Goal: Task Accomplishment & Management: Manage account settings

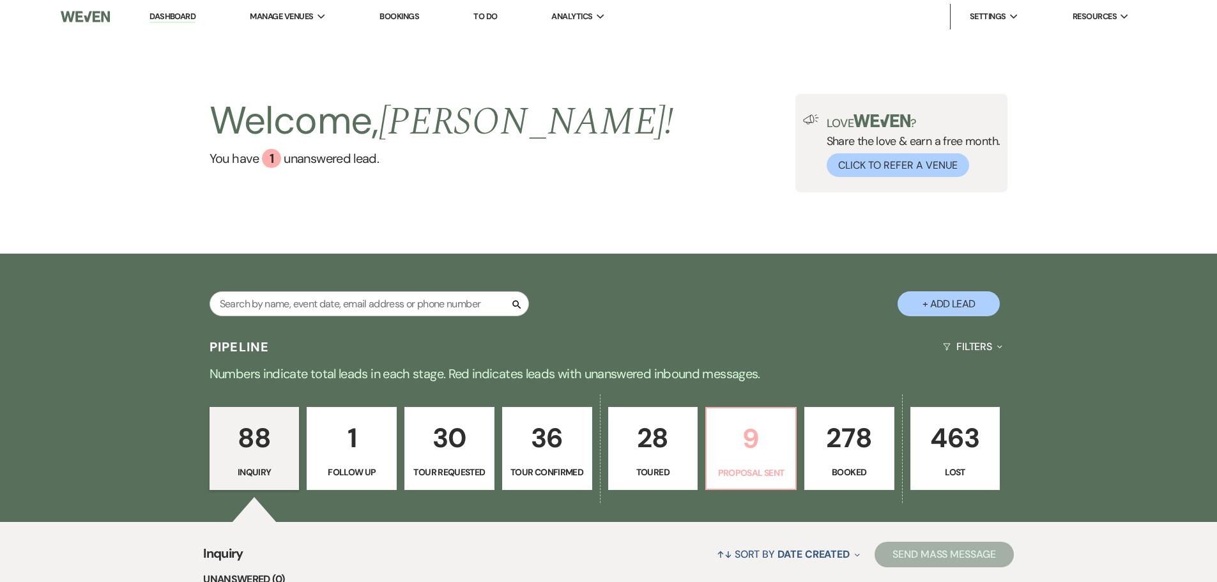
click at [762, 454] on p "9" at bounding box center [750, 438] width 73 height 43
select select "6"
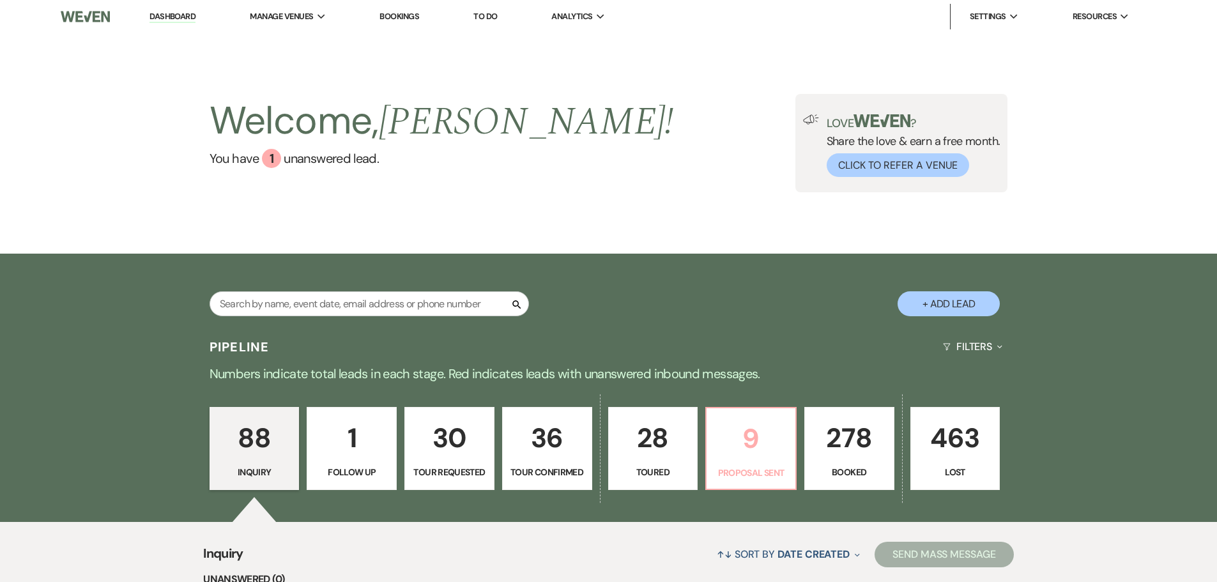
select select "6"
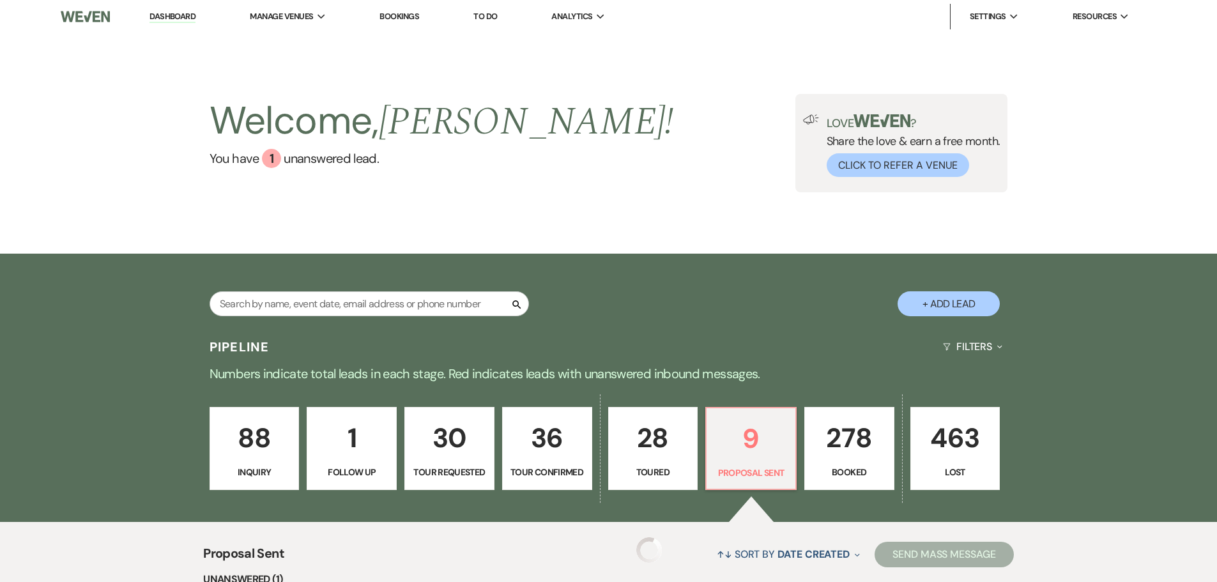
select select "6"
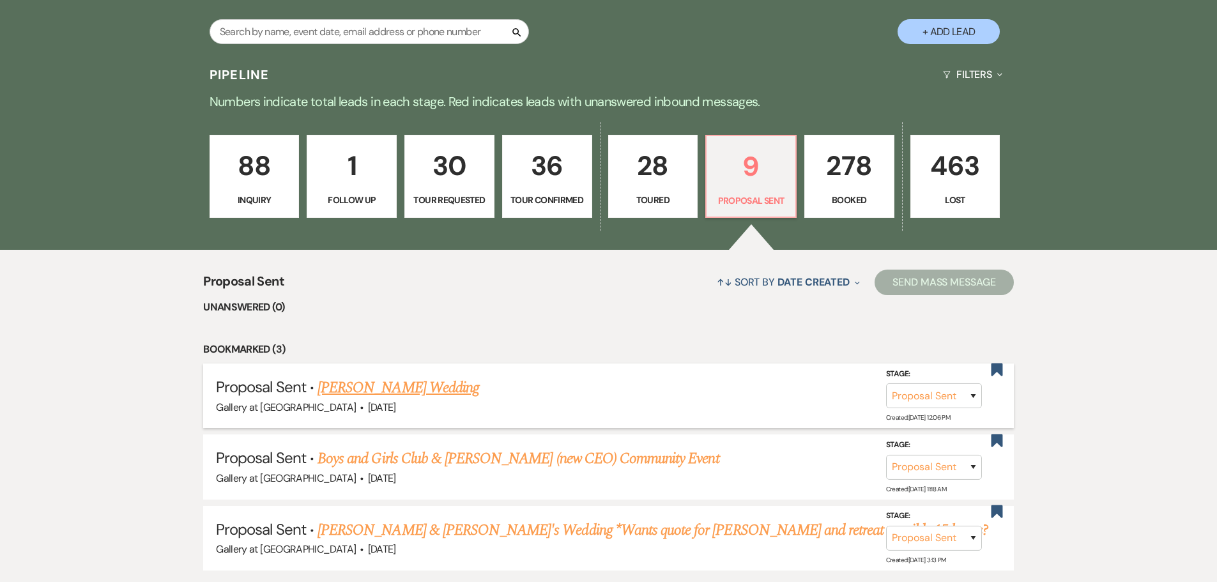
scroll to position [319, 0]
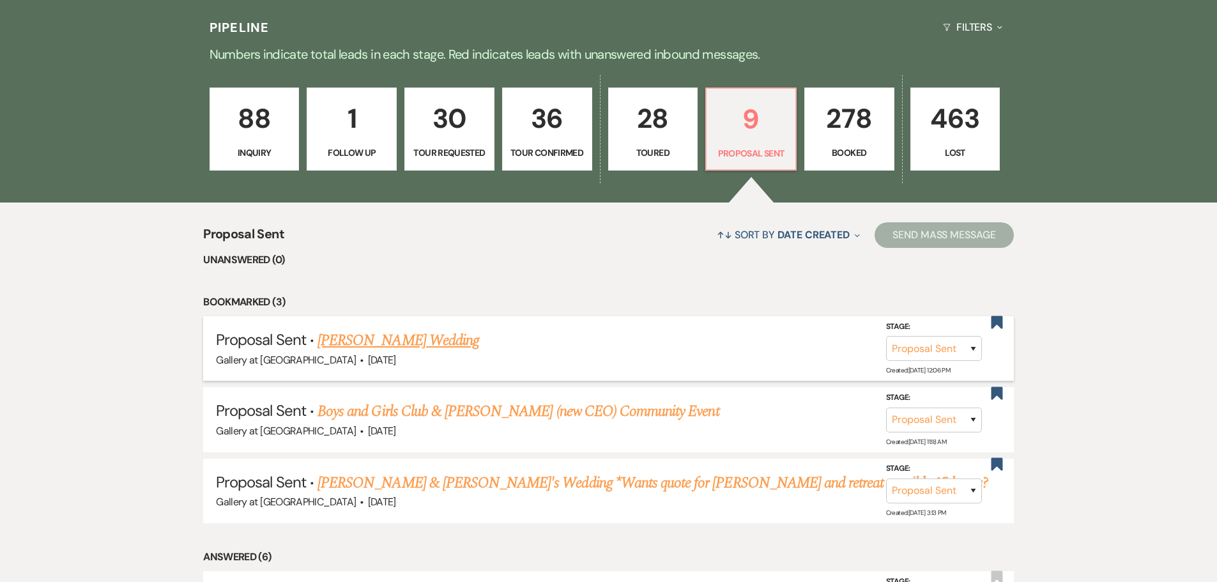
click at [366, 346] on link "[PERSON_NAME] Wedding" at bounding box center [398, 340] width 162 height 23
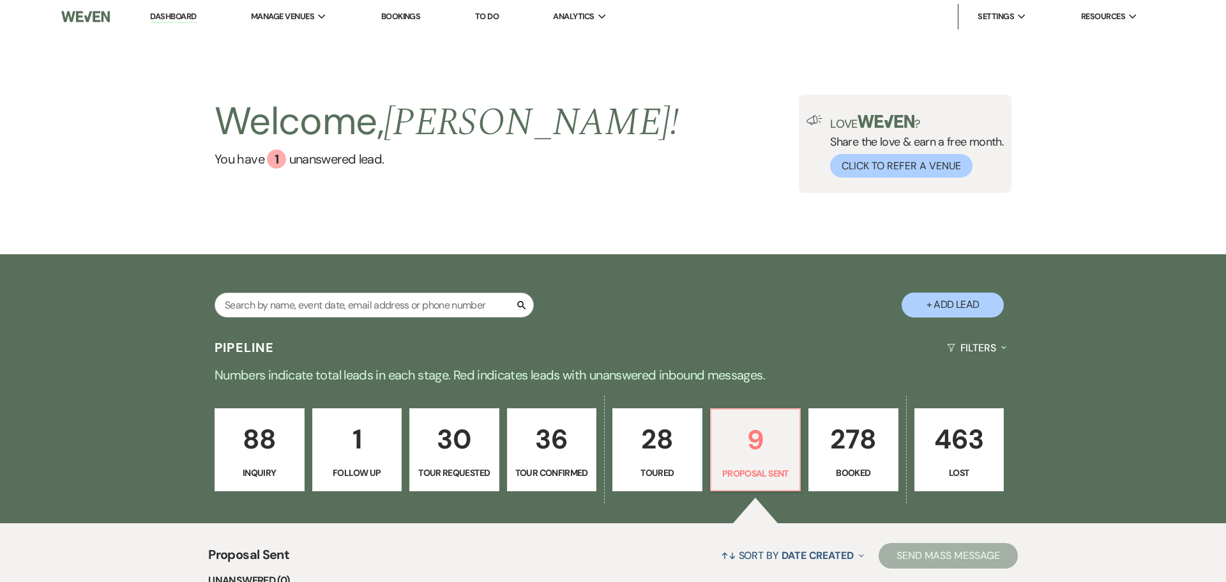
select select "6"
select select "22"
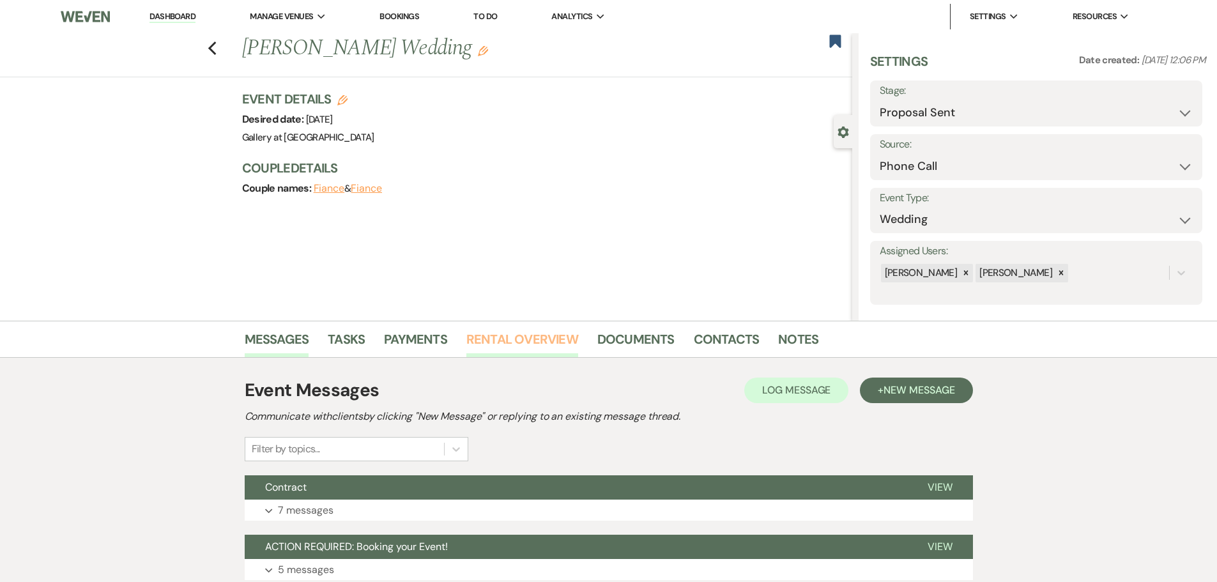
click at [545, 340] on link "Rental Overview" at bounding box center [522, 343] width 112 height 28
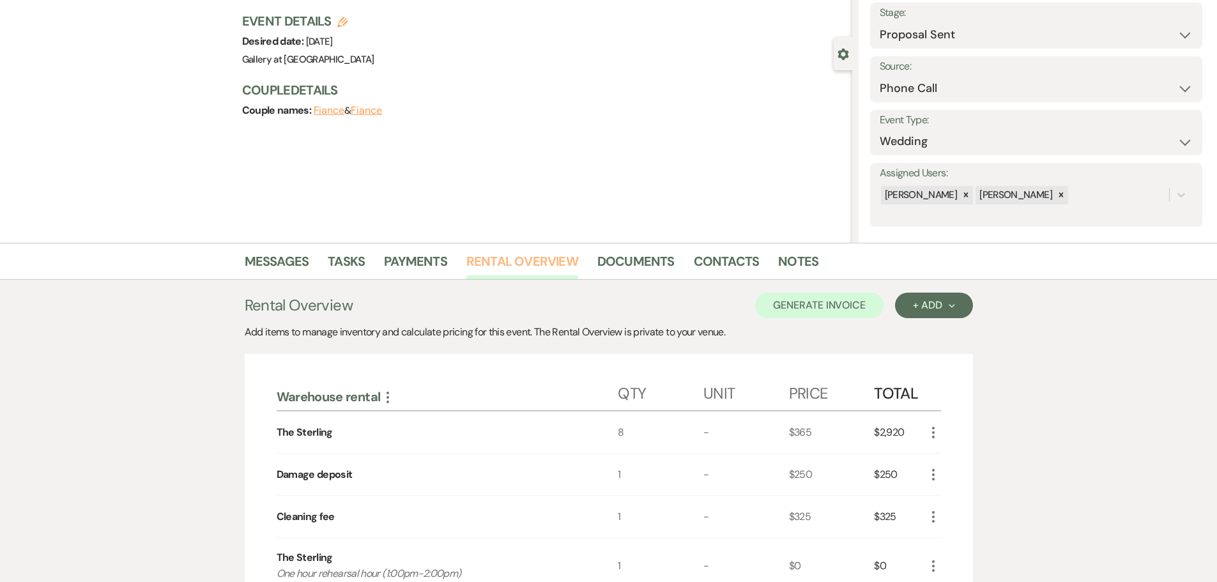
scroll to position [256, 0]
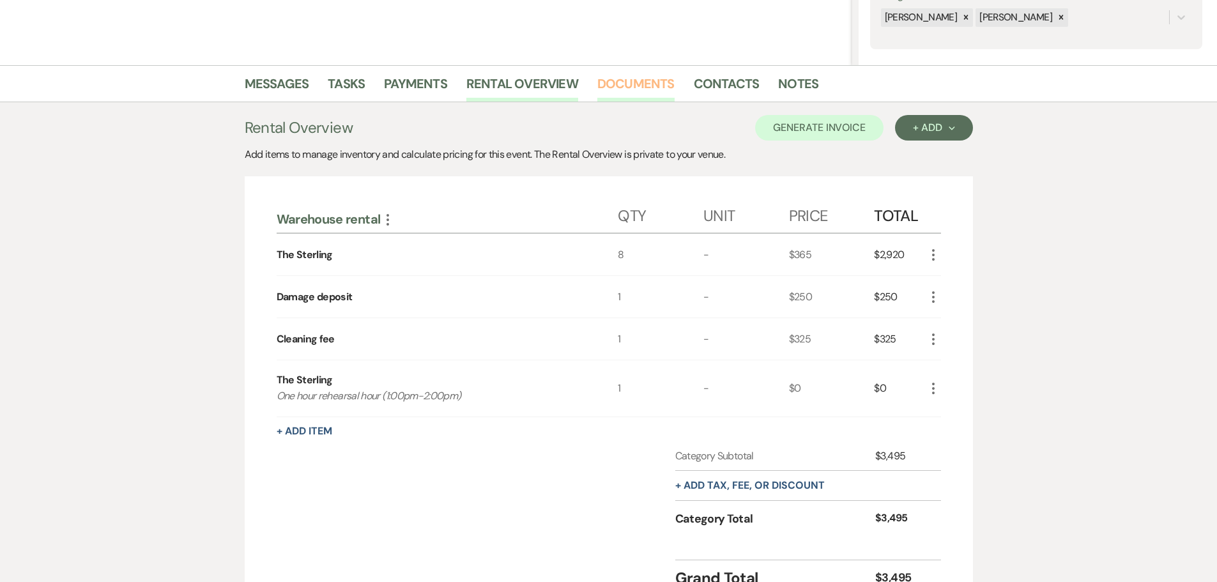
click at [625, 82] on link "Documents" at bounding box center [635, 87] width 77 height 28
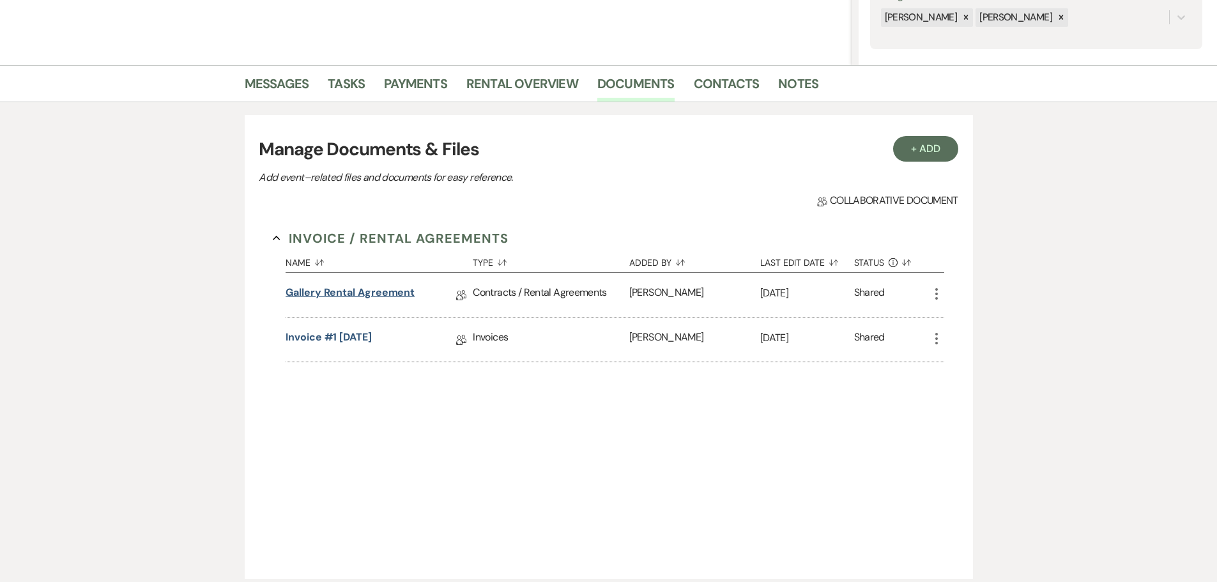
click at [393, 299] on link "Gallery Rental Agreement" at bounding box center [350, 295] width 129 height 20
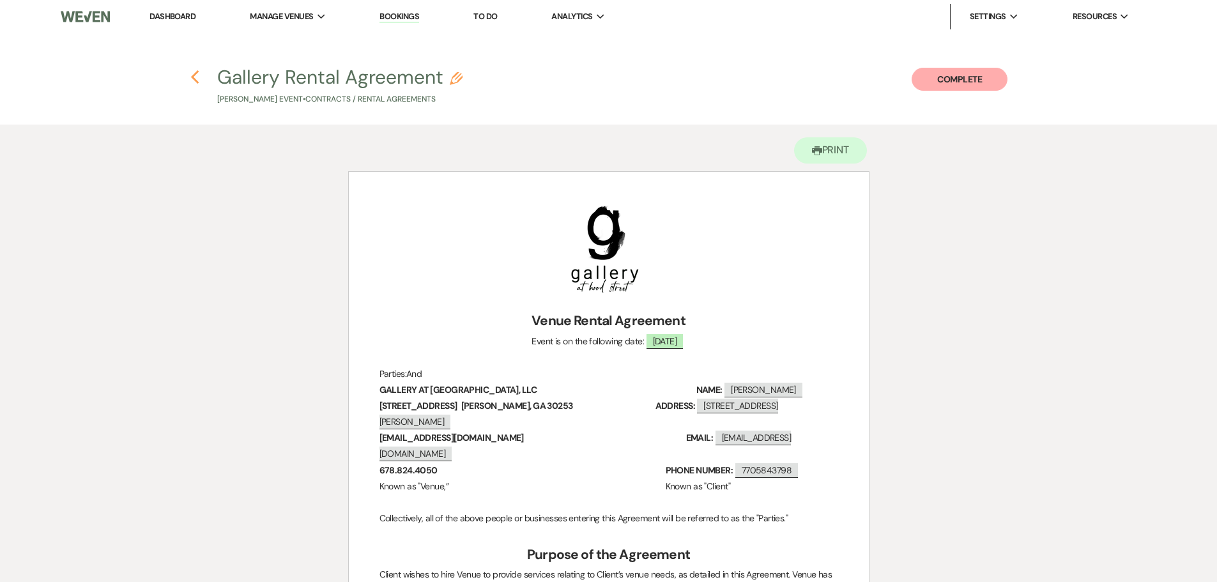
click at [194, 79] on use "button" at bounding box center [195, 77] width 8 height 14
select select "6"
select select "22"
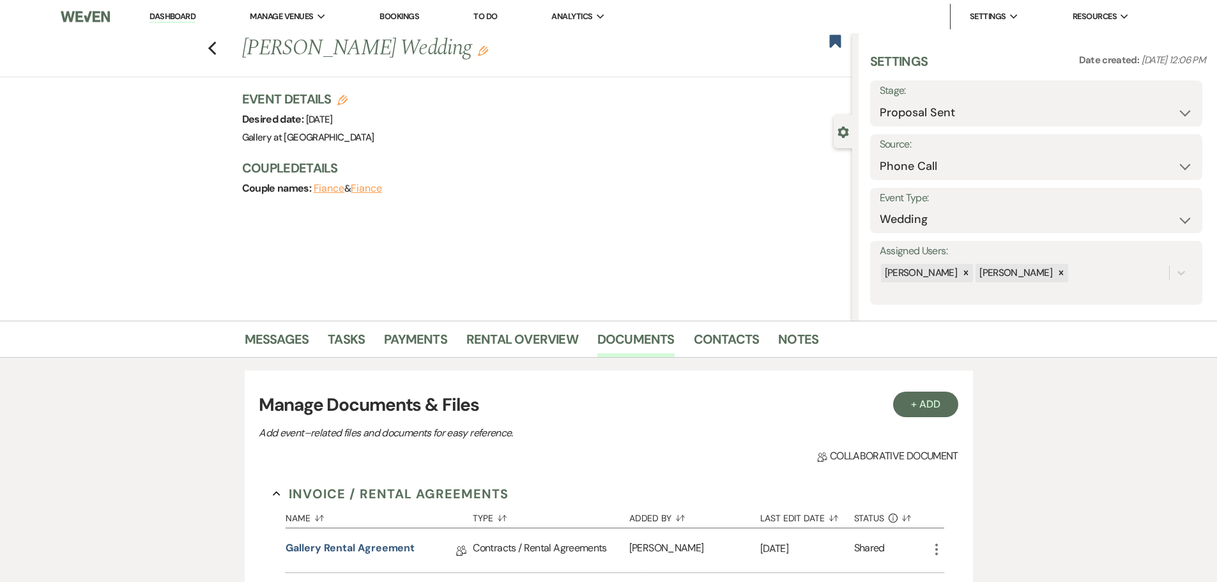
scroll to position [256, 0]
